Goal: Information Seeking & Learning: Learn about a topic

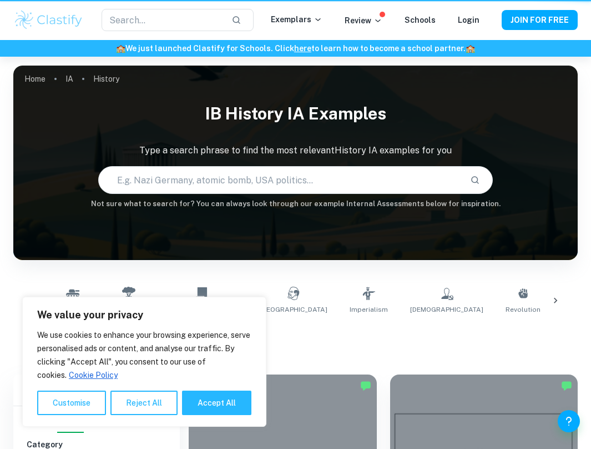
scroll to position [161, 0]
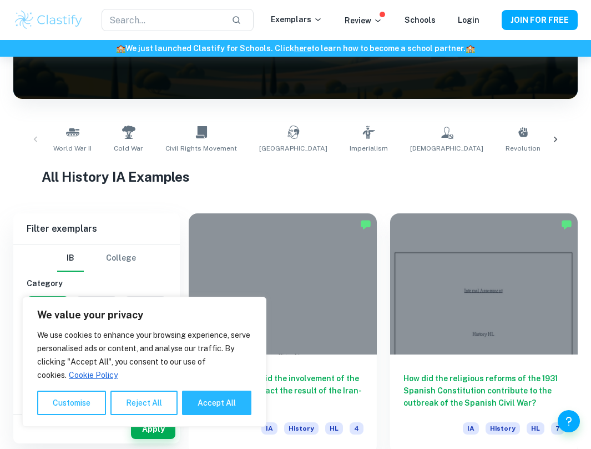
click at [554, 138] on icon at bounding box center [555, 139] width 11 height 11
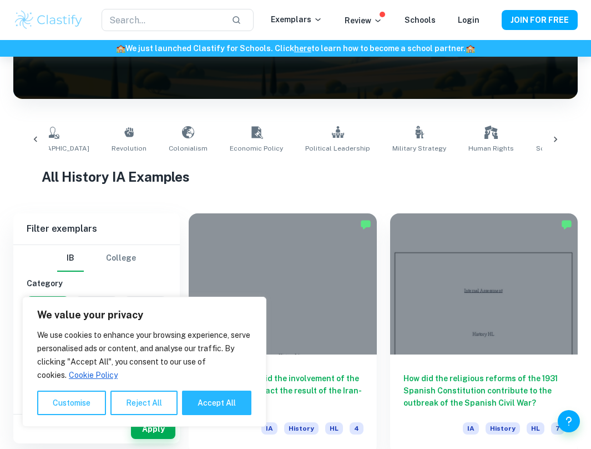
scroll to position [0, 447]
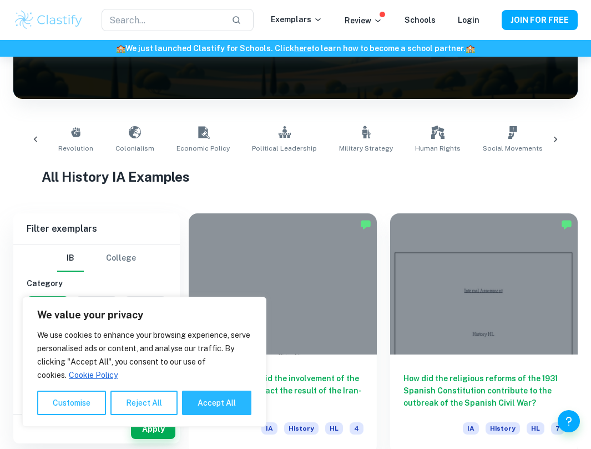
click at [555, 137] on icon at bounding box center [555, 139] width 11 height 11
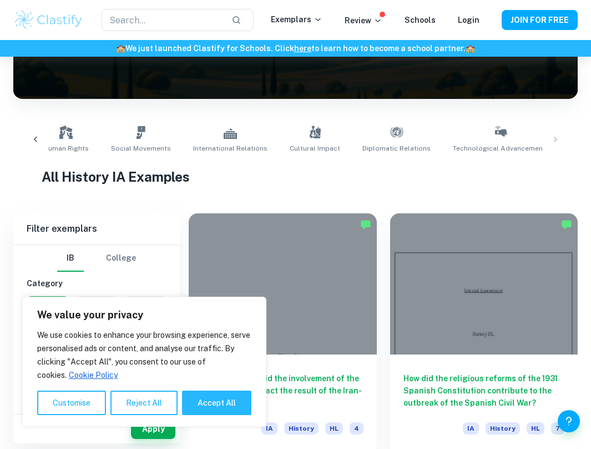
click at [557, 134] on div "World War II Cold War Civil Rights Movement Soviet Union Imperialism Communism …" at bounding box center [295, 139] width 547 height 37
click at [557, 137] on div "World War II Cold War Civil Rights Movement Soviet Union Imperialism Communism …" at bounding box center [295, 139] width 547 height 37
click at [36, 142] on icon at bounding box center [35, 139] width 11 height 11
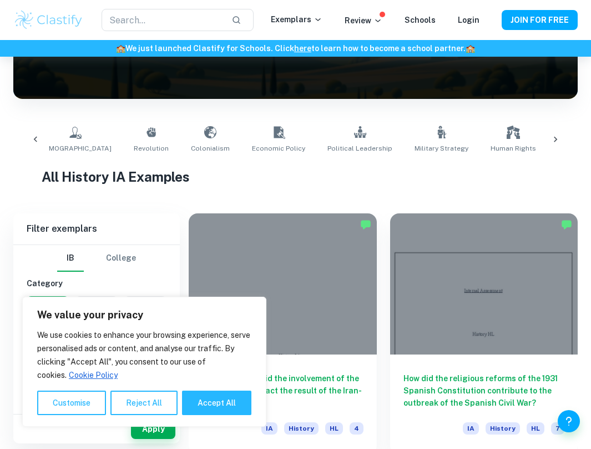
click at [36, 142] on icon at bounding box center [35, 139] width 11 height 11
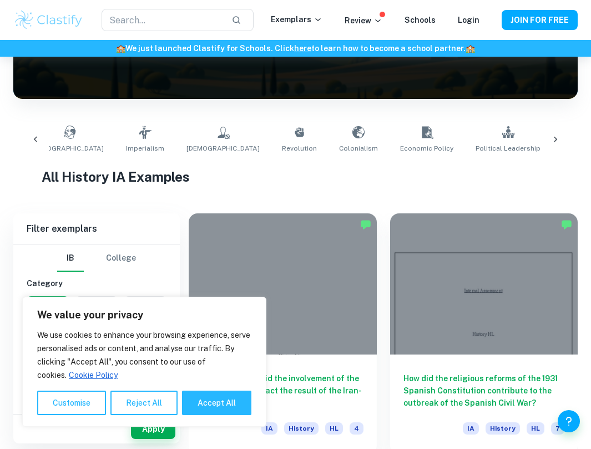
scroll to position [0, 0]
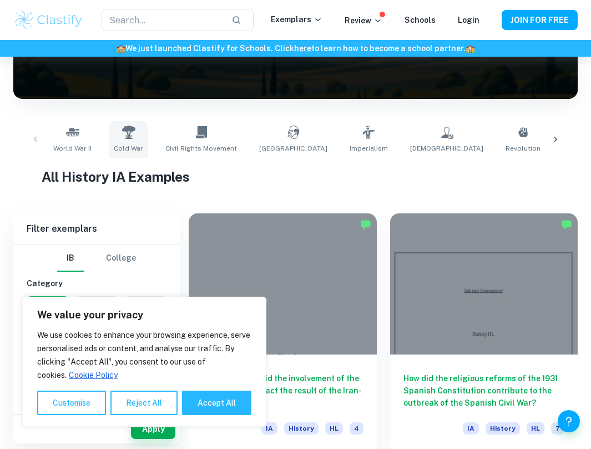
click at [125, 139] on link "Cold War" at bounding box center [128, 139] width 38 height 37
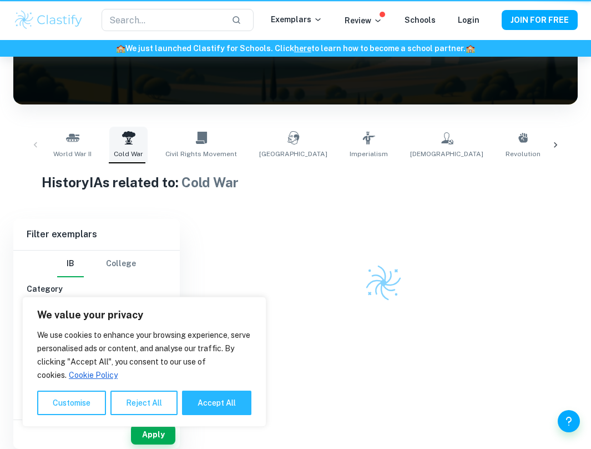
type input "Cold War"
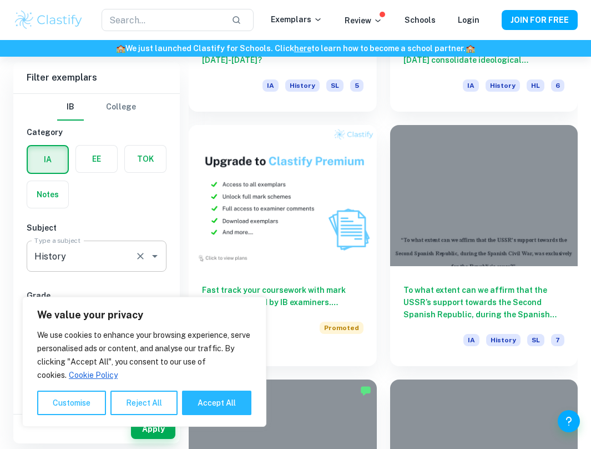
scroll to position [1017, 0]
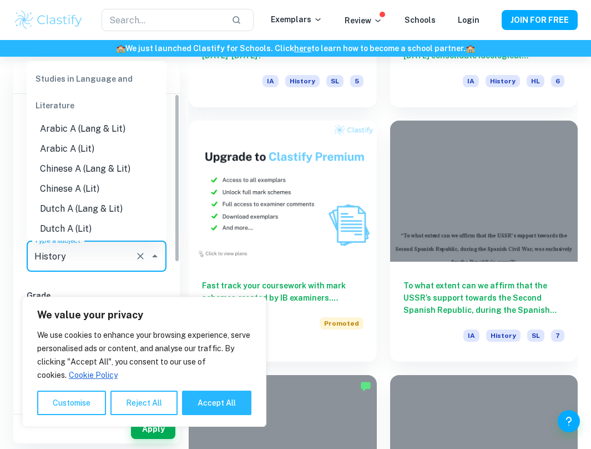
click at [58, 265] on input "History" at bounding box center [81, 255] width 99 height 21
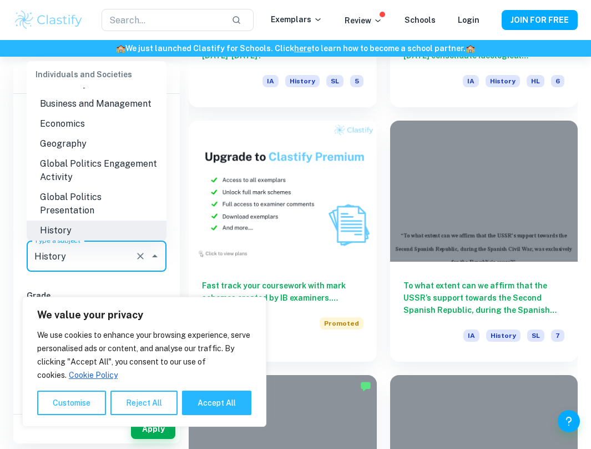
click at [98, 288] on div "IB College Category IA EE TOK Notes Subject Type a subject History Type a subje…" at bounding box center [96, 389] width 167 height 590
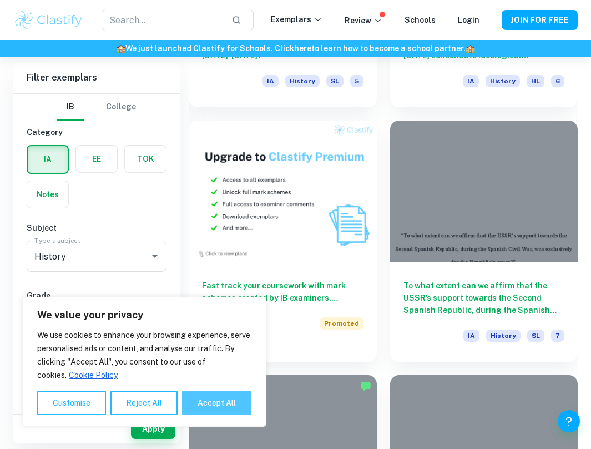
click at [191, 411] on button "Accept All" at bounding box center [216, 402] width 69 height 24
checkbox input "true"
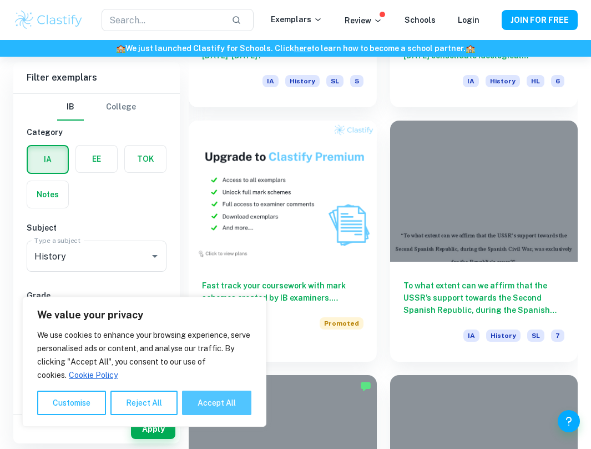
checkbox input "true"
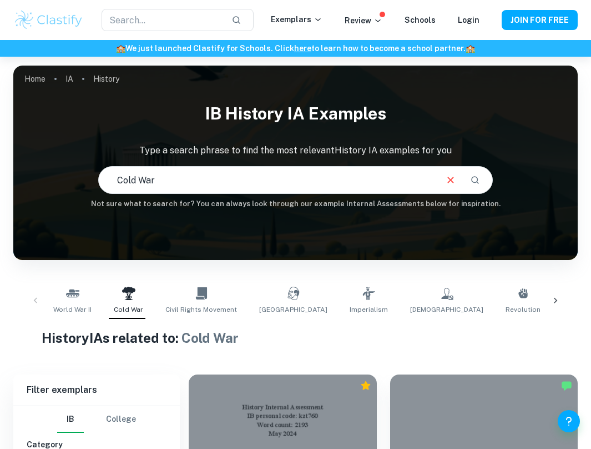
scroll to position [0, 0]
click at [63, 303] on link "World War II" at bounding box center [72, 300] width 47 height 37
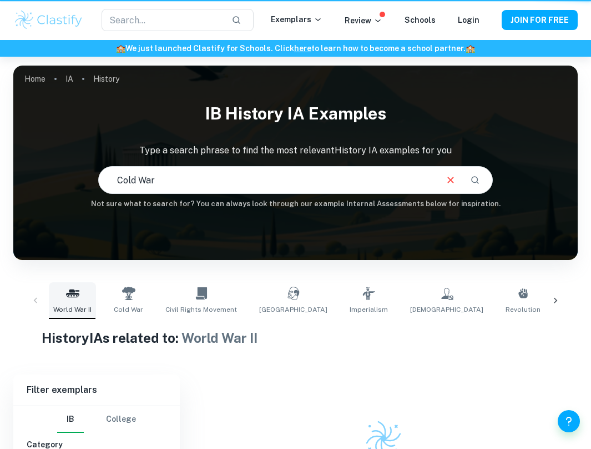
type input "World War II"
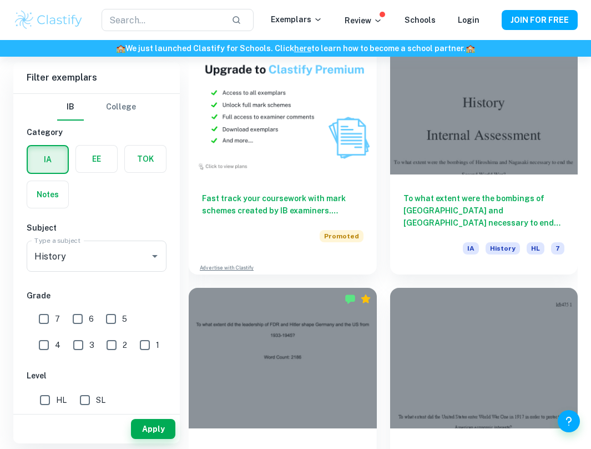
scroll to position [1099, 0]
